Goal: Register for event/course

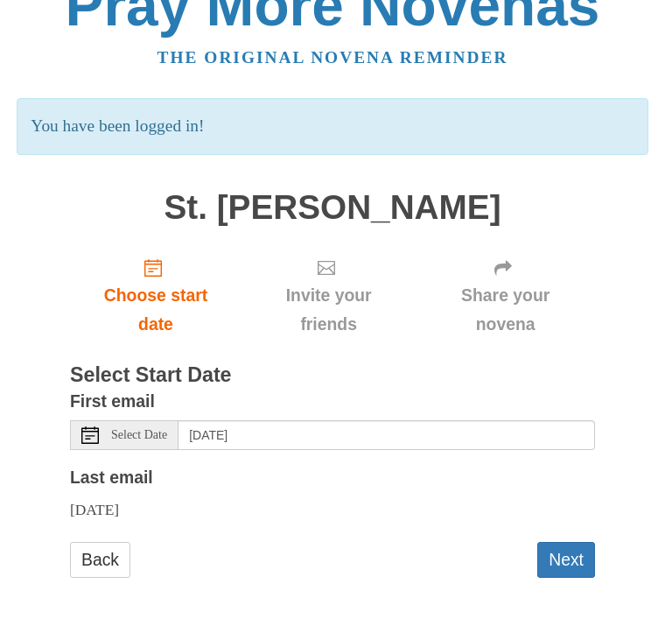
scroll to position [41, 0]
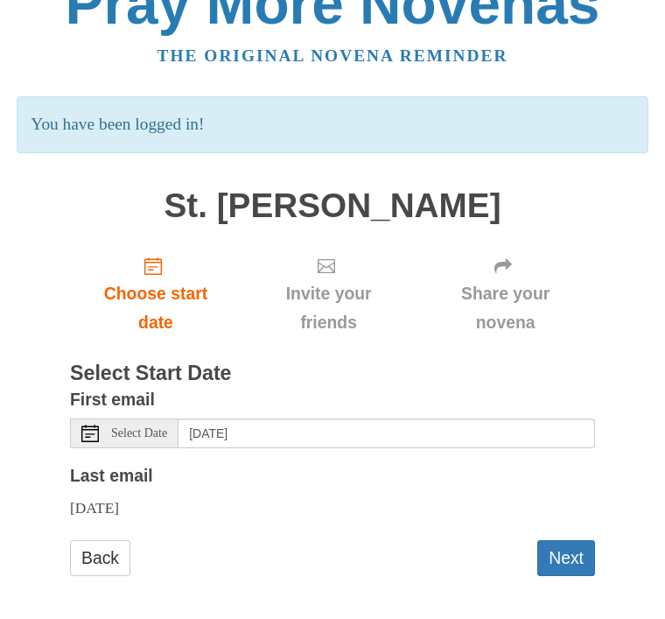
click at [569, 549] on button "Next" at bounding box center [567, 558] width 58 height 36
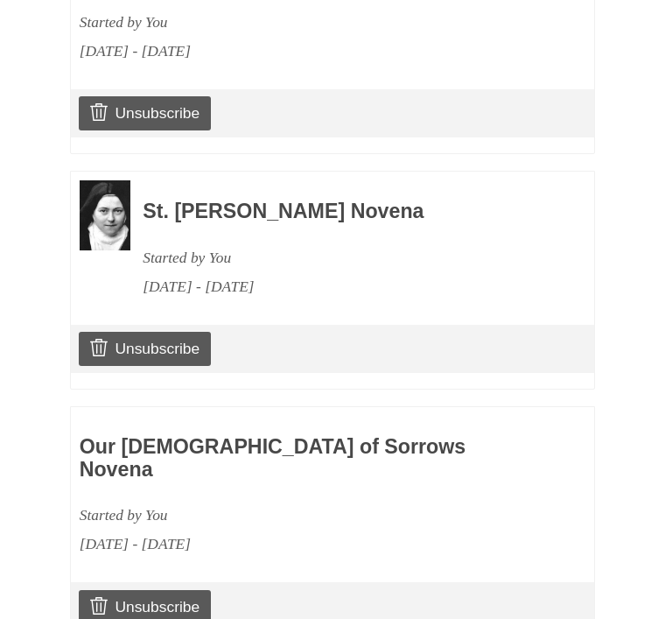
scroll to position [939, 0]
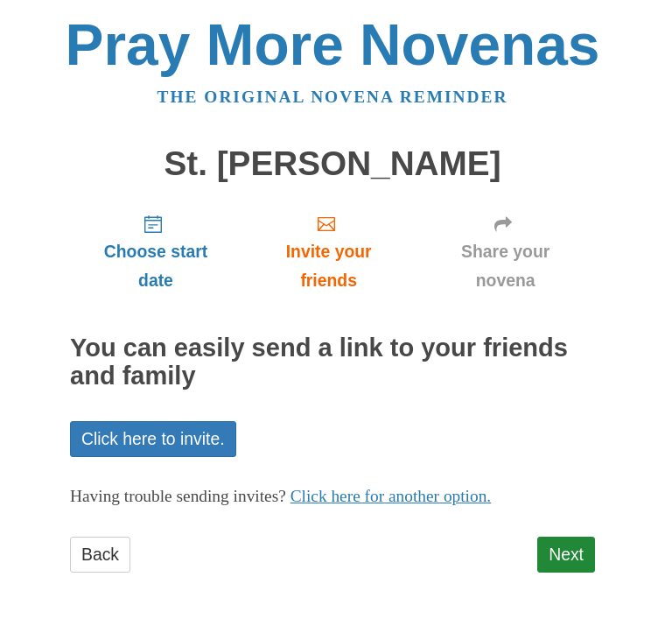
click at [575, 545] on link "Next" at bounding box center [567, 555] width 58 height 36
